Goal: Navigation & Orientation: Find specific page/section

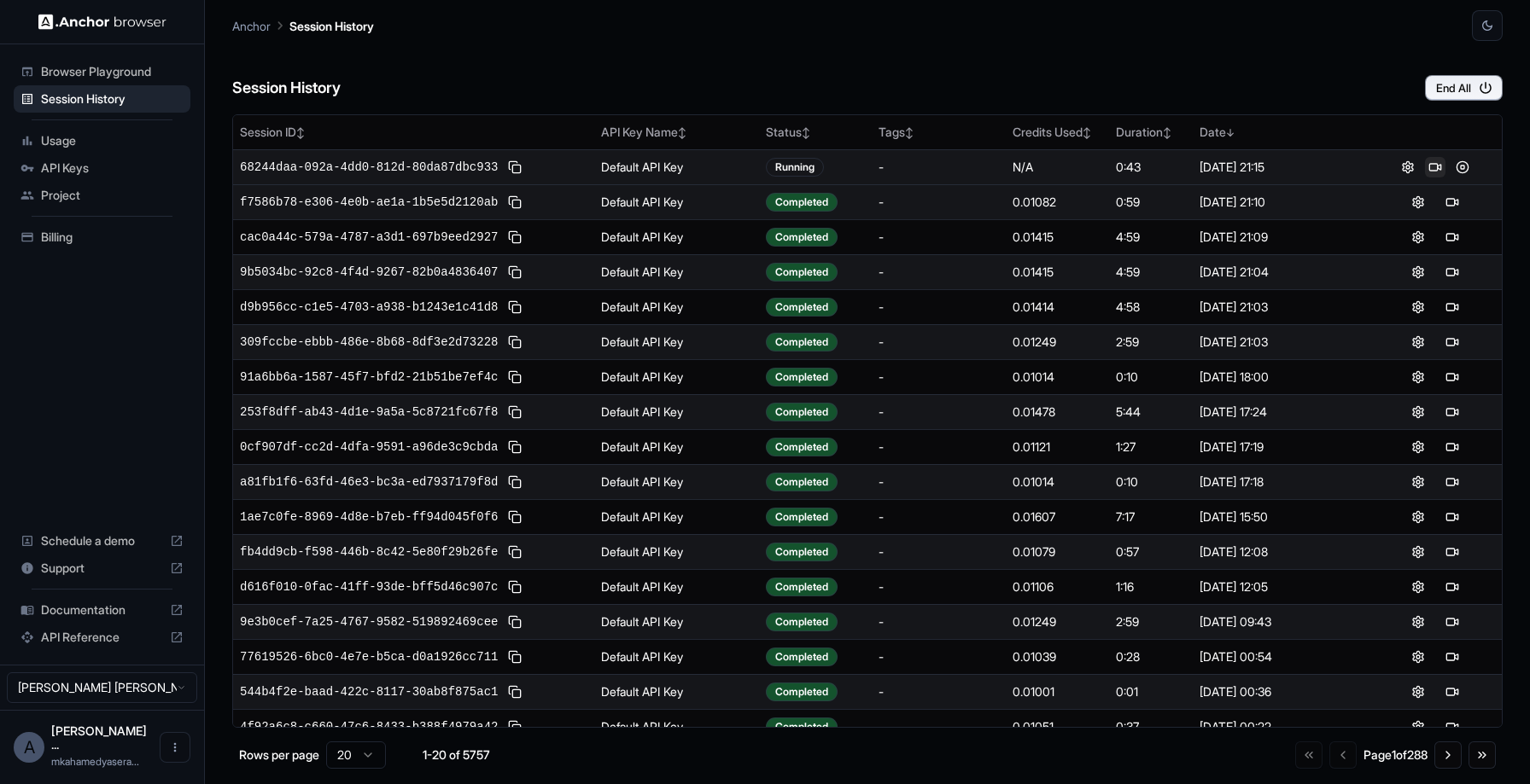
click at [1435, 162] on button at bounding box center [1435, 167] width 20 height 20
